Goal: Find specific page/section: Find specific page/section

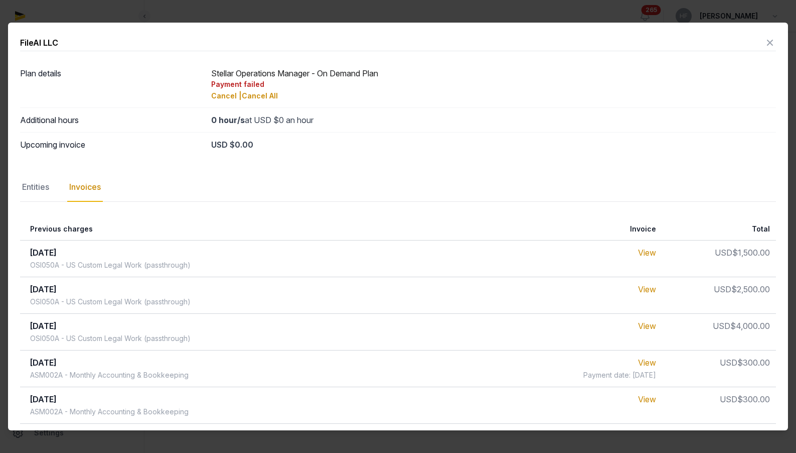
click at [770, 43] on icon at bounding box center [770, 43] width 12 height 16
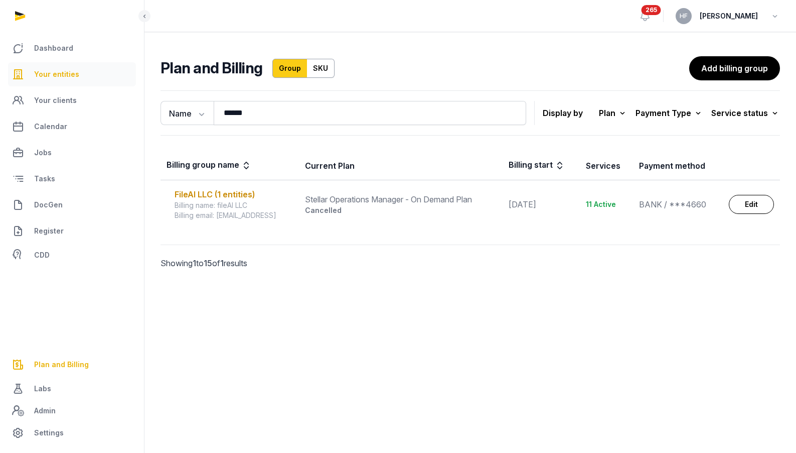
click at [71, 74] on span "Your entities" at bounding box center [56, 74] width 45 height 12
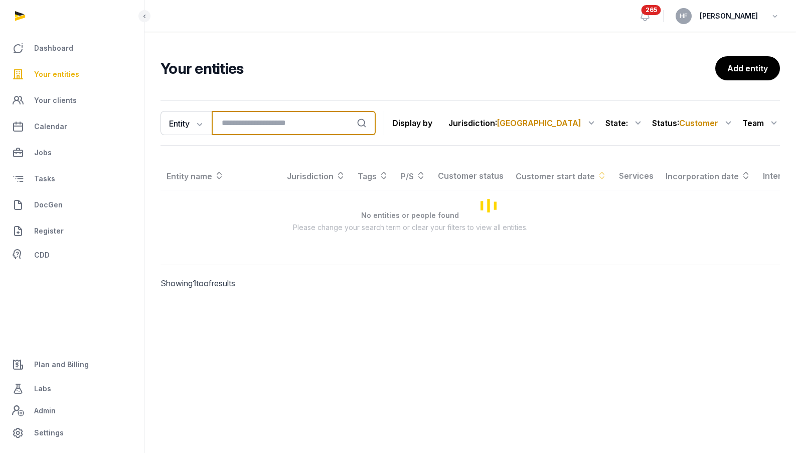
click at [280, 124] on input "search" at bounding box center [294, 123] width 164 height 24
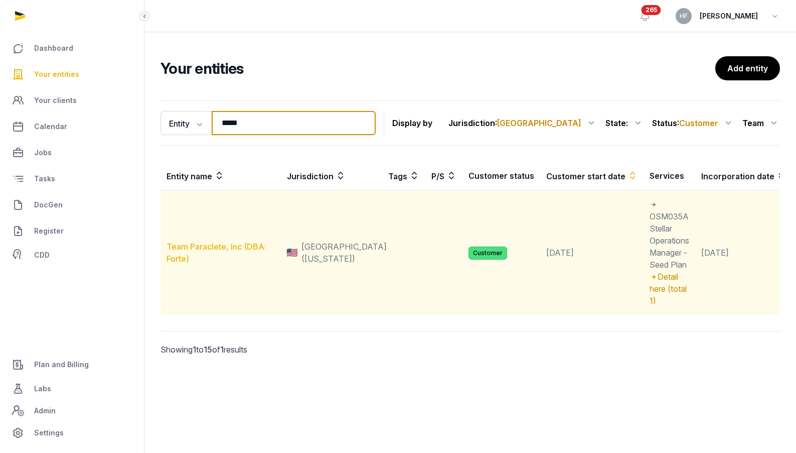
type input "*****"
click at [245, 246] on link "Team Paraclete, Inc (DBA: Forte)" at bounding box center [217, 252] width 100 height 22
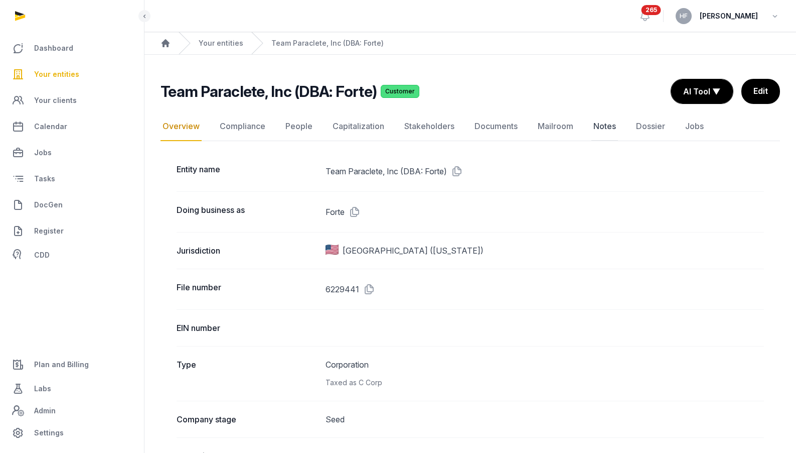
click at [601, 125] on link "Notes" at bounding box center [605, 126] width 27 height 29
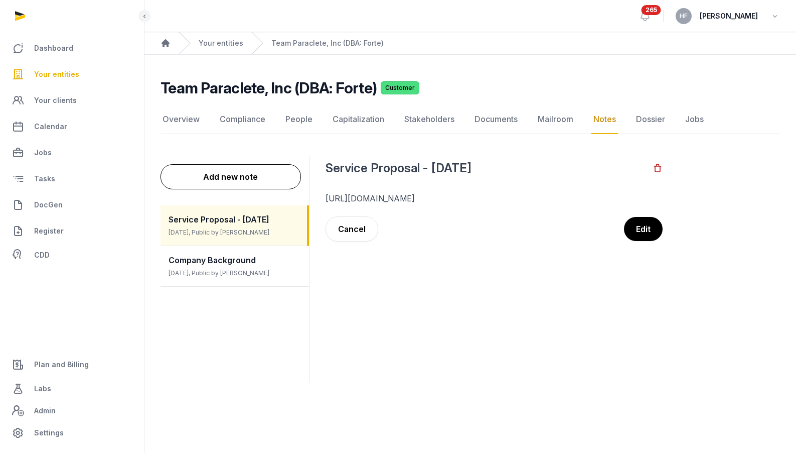
drag, startPoint x: 558, startPoint y: 213, endPoint x: 326, endPoint y: 196, distance: 232.5
click at [326, 196] on p "https://www.notion.so/histellar/Preliminary-Service-Proposal-Forte-2496a7f8456d…" at bounding box center [494, 198] width 337 height 12
copy link "https://www.notion.so/histellar/Preliminary-Service-Proposal-Forte-2496a7f8456d…"
